Goal: Find contact information: Obtain details needed to contact an individual or organization

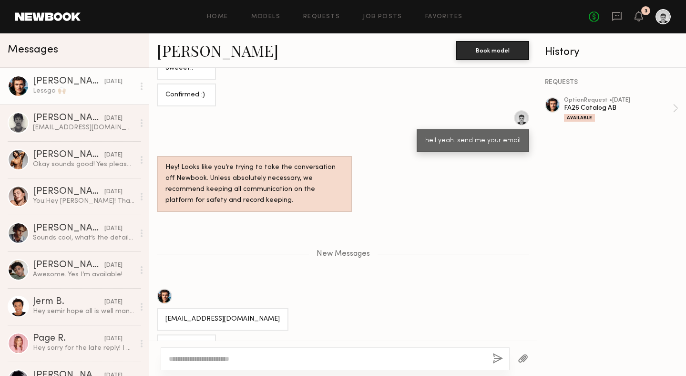
scroll to position [459, 0]
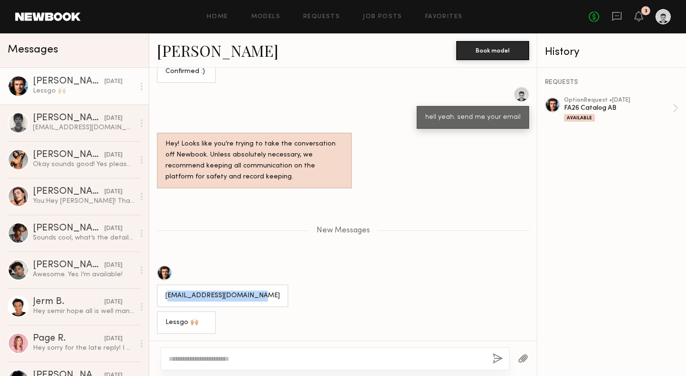
drag, startPoint x: 260, startPoint y: 295, endPoint x: 169, endPoint y: 298, distance: 91.1
click at [169, 298] on div "[EMAIL_ADDRESS][DOMAIN_NAME]" at bounding box center [223, 295] width 132 height 23
click at [168, 295] on div "[EMAIL_ADDRESS][DOMAIN_NAME]" at bounding box center [222, 295] width 114 height 11
drag, startPoint x: 167, startPoint y: 293, endPoint x: 298, endPoint y: 293, distance: 131.1
click at [298, 293] on div "[EMAIL_ADDRESS][DOMAIN_NAME]" at bounding box center [343, 286] width 388 height 42
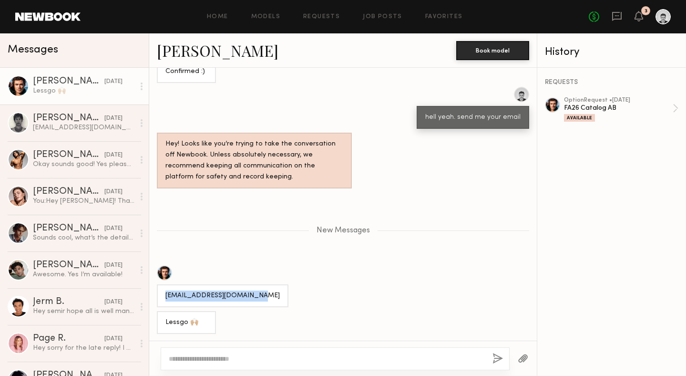
copy div "[EMAIL_ADDRESS][DOMAIN_NAME]"
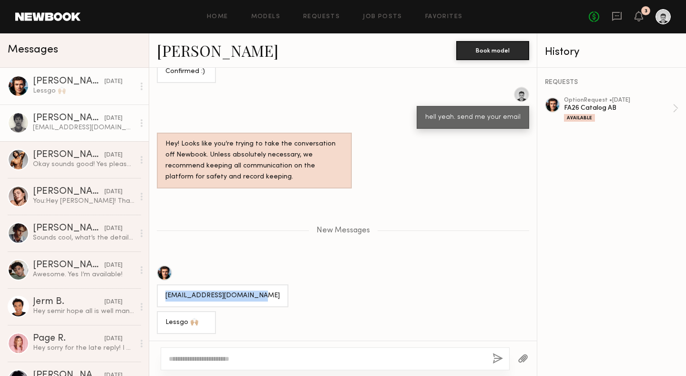
click at [83, 122] on div "[PERSON_NAME]" at bounding box center [69, 118] width 72 height 10
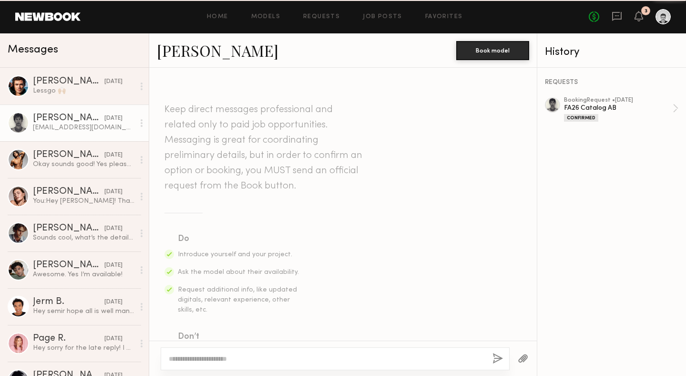
scroll to position [635, 0]
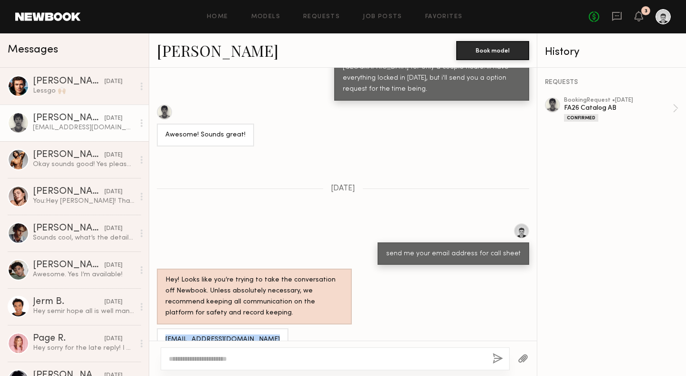
drag, startPoint x: 265, startPoint y: 321, endPoint x: 166, endPoint y: 318, distance: 98.3
click at [166, 328] on div "[EMAIL_ADDRESS][DOMAIN_NAME]" at bounding box center [223, 339] width 132 height 23
copy div "[EMAIL_ADDRESS][DOMAIN_NAME]"
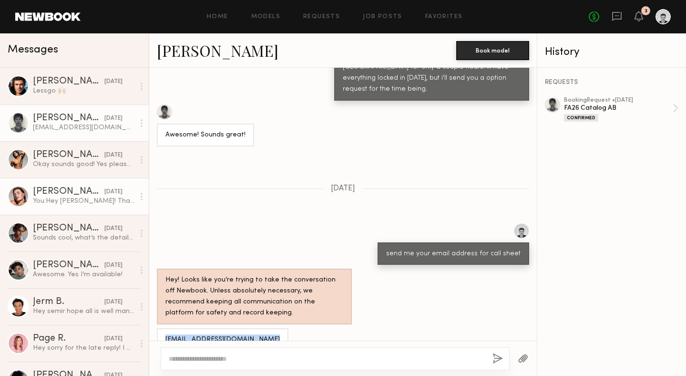
click at [76, 197] on div "You: Hey [PERSON_NAME]! Thanks for sending over your email, i'll have a call sh…" at bounding box center [84, 200] width 102 height 9
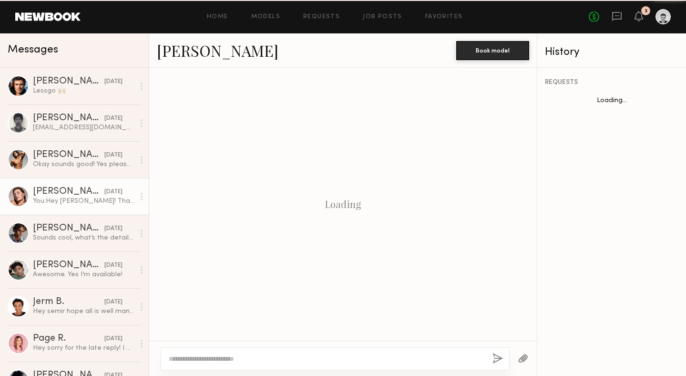
scroll to position [963, 0]
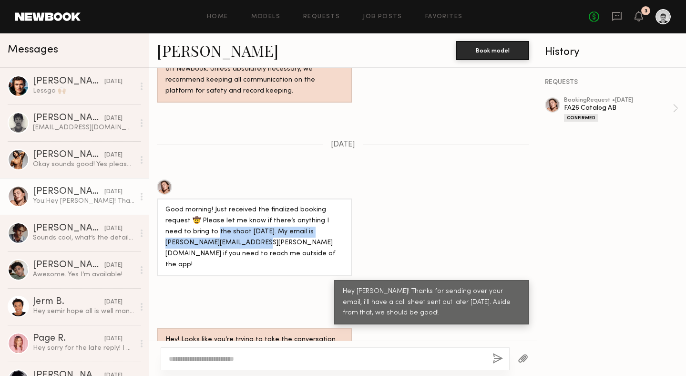
drag, startPoint x: 250, startPoint y: 203, endPoint x: 150, endPoint y: 196, distance: 100.8
click at [150, 196] on div "Good morning! Just received the finalized booking request 🤠 Please let me know …" at bounding box center [343, 227] width 388 height 97
click at [188, 205] on div "Good morning! Just received the finalized booking request 🤠 Please let me know …" at bounding box center [254, 238] width 178 height 66
drag, startPoint x: 250, startPoint y: 203, endPoint x: 158, endPoint y: 202, distance: 91.5
click at [158, 202] on div "Good morning! Just received the finalized booking request 🤠 Please let me know …" at bounding box center [254, 237] width 195 height 78
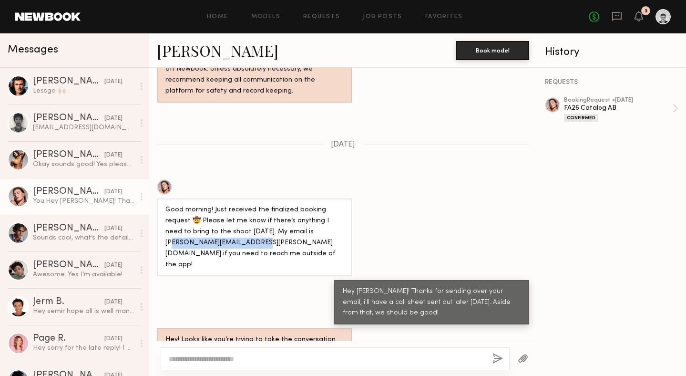
copy div "[EMAIL_ADDRESS][PERSON_NAME][DOMAIN_NAME]"
click at [635, 18] on icon at bounding box center [639, 15] width 8 height 7
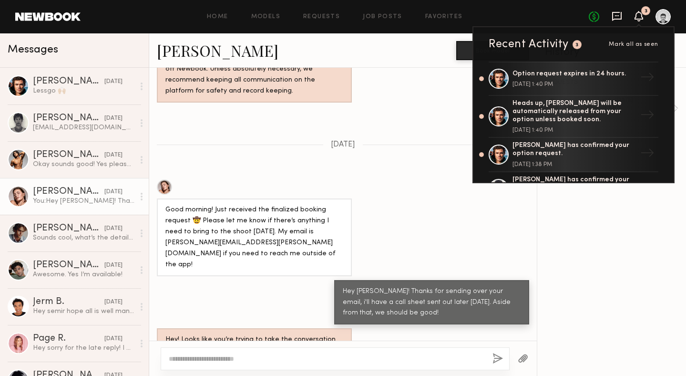
click at [615, 17] on icon at bounding box center [617, 16] width 10 height 10
